Goal: Task Accomplishment & Management: Use online tool/utility

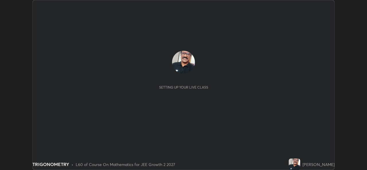
scroll to position [170, 367]
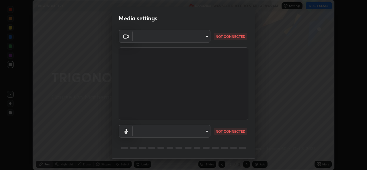
click at [225, 131] on p "NOT CONNECTED" at bounding box center [231, 131] width 30 height 5
type input "3a61b7bd19cc1f7c65a2ab7537284c8bba32b55e68cdd400b72a1260cc99a1d8"
type input "default"
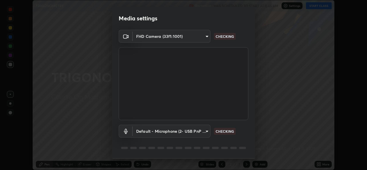
scroll to position [18, 0]
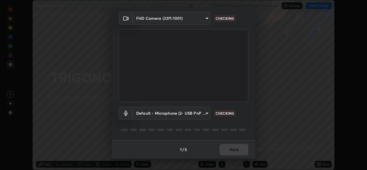
click at [226, 112] on p "CHECKING" at bounding box center [225, 113] width 18 height 5
click at [233, 151] on div "1 / 5 Next" at bounding box center [183, 149] width 143 height 18
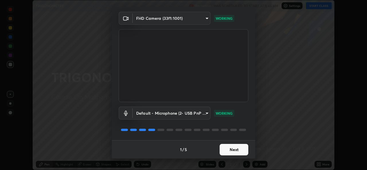
click at [237, 151] on button "Next" at bounding box center [234, 149] width 29 height 11
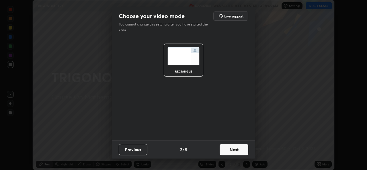
click at [236, 151] on button "Next" at bounding box center [234, 149] width 29 height 11
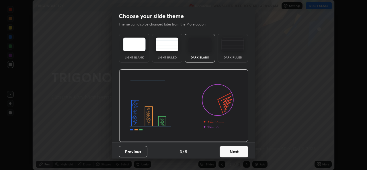
click at [236, 152] on button "Next" at bounding box center [234, 151] width 29 height 11
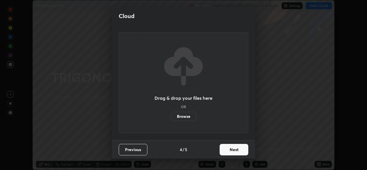
click at [238, 151] on button "Next" at bounding box center [234, 149] width 29 height 11
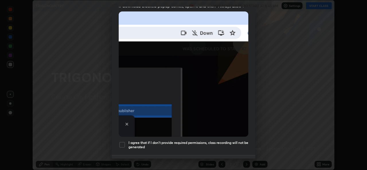
scroll to position [123, 0]
click at [122, 142] on div at bounding box center [122, 144] width 7 height 7
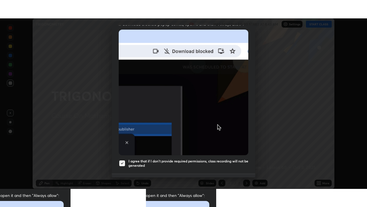
scroll to position [135, 0]
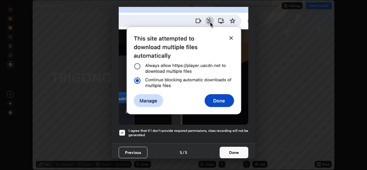
click at [235, 149] on button "Done" at bounding box center [234, 152] width 29 height 11
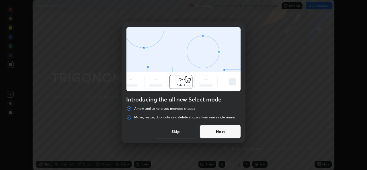
click at [180, 130] on button "Skip" at bounding box center [175, 132] width 41 height 14
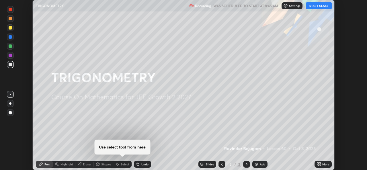
click at [319, 7] on button "START CLASS" at bounding box center [319, 5] width 26 height 7
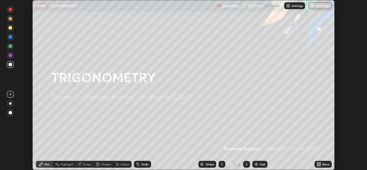
click at [259, 164] on div "Add" at bounding box center [259, 164] width 15 height 7
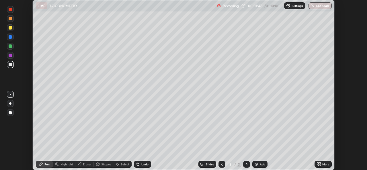
click at [323, 166] on div "More" at bounding box center [323, 164] width 17 height 7
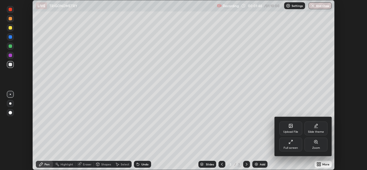
click at [293, 141] on div "Full screen" at bounding box center [290, 145] width 23 height 14
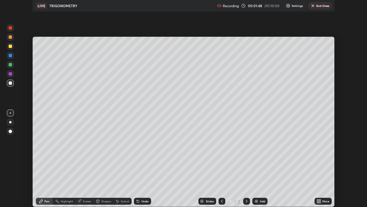
scroll to position [207, 367]
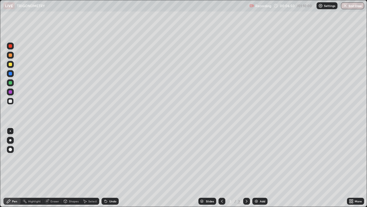
click at [52, 170] on div "Eraser" at bounding box center [54, 200] width 9 height 3
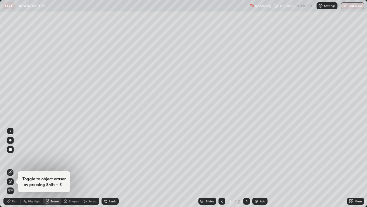
click at [16, 170] on div "Pen" at bounding box center [14, 200] width 5 height 3
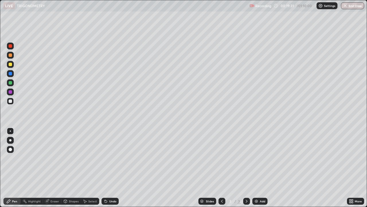
click at [261, 170] on div "Add" at bounding box center [262, 200] width 5 height 3
click at [112, 170] on div "Undo" at bounding box center [112, 200] width 7 height 3
click at [264, 170] on div "Add" at bounding box center [262, 200] width 5 height 3
click at [219, 170] on div at bounding box center [222, 200] width 7 height 7
click at [260, 170] on div "Add" at bounding box center [262, 200] width 5 height 3
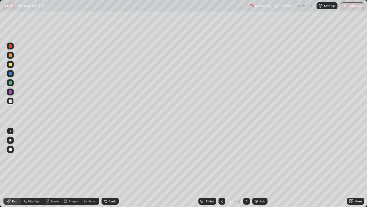
click at [222, 170] on icon at bounding box center [222, 200] width 5 height 5
click at [246, 170] on icon at bounding box center [246, 200] width 5 height 5
click at [13, 92] on div at bounding box center [10, 91] width 7 height 7
click at [10, 100] on div at bounding box center [10, 100] width 3 height 3
click at [56, 170] on div "Eraser" at bounding box center [54, 200] width 9 height 3
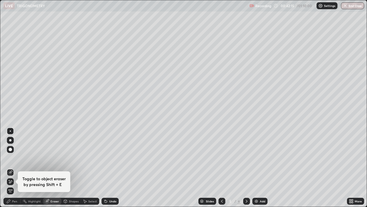
click at [14, 170] on div "Pen" at bounding box center [11, 200] width 17 height 7
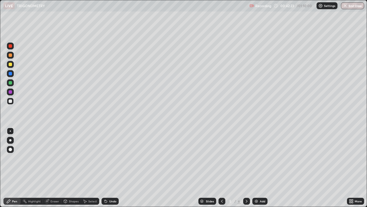
click at [55, 170] on div "Eraser" at bounding box center [54, 200] width 9 height 3
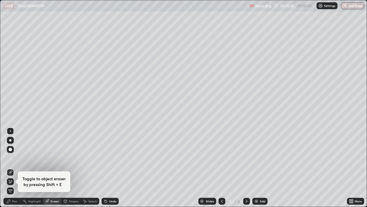
click at [17, 170] on div "Pen" at bounding box center [14, 200] width 5 height 3
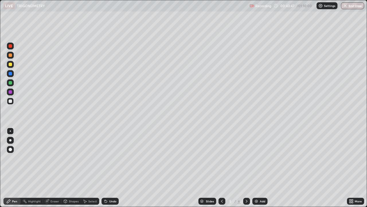
click at [53, 170] on div "Eraser" at bounding box center [54, 200] width 9 height 3
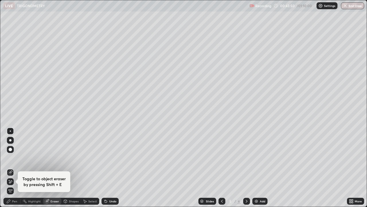
click at [8, 170] on div "Pen" at bounding box center [11, 200] width 17 height 7
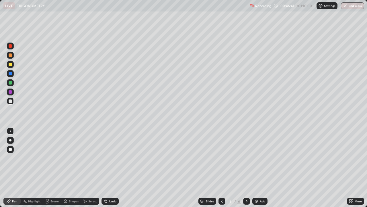
click at [257, 170] on img at bounding box center [256, 200] width 5 height 5
click at [219, 170] on div at bounding box center [222, 200] width 7 height 7
click at [264, 170] on div "Add" at bounding box center [262, 200] width 5 height 3
click at [13, 45] on div at bounding box center [10, 45] width 7 height 7
click at [9, 102] on div at bounding box center [10, 100] width 3 height 3
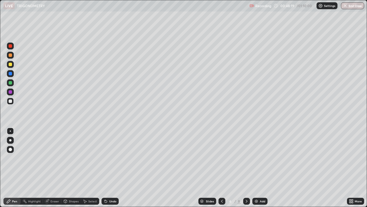
click at [11, 100] on div at bounding box center [10, 100] width 3 height 3
click at [12, 92] on div at bounding box center [10, 91] width 3 height 3
click at [12, 99] on div at bounding box center [10, 101] width 7 height 7
click at [8, 90] on div at bounding box center [10, 91] width 7 height 7
click at [10, 103] on div at bounding box center [10, 101] width 7 height 7
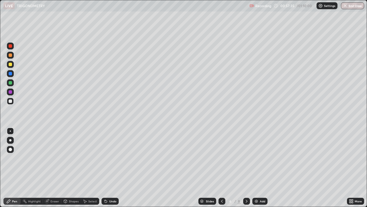
click at [10, 94] on div at bounding box center [10, 91] width 7 height 7
click at [13, 101] on div at bounding box center [10, 101] width 7 height 7
click at [10, 92] on div at bounding box center [10, 91] width 3 height 3
click at [11, 101] on div at bounding box center [10, 100] width 3 height 3
click at [10, 84] on div at bounding box center [10, 82] width 3 height 3
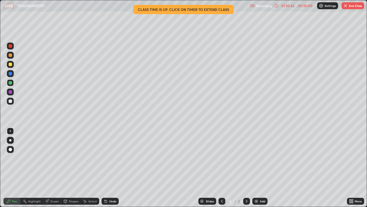
click at [260, 170] on div "Add" at bounding box center [262, 200] width 5 height 3
click at [349, 6] on button "End Class" at bounding box center [353, 5] width 23 height 7
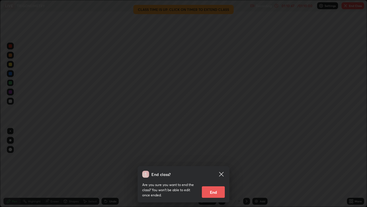
click at [218, 170] on button "End" at bounding box center [213, 191] width 23 height 11
